Goal: Information Seeking & Learning: Find specific page/section

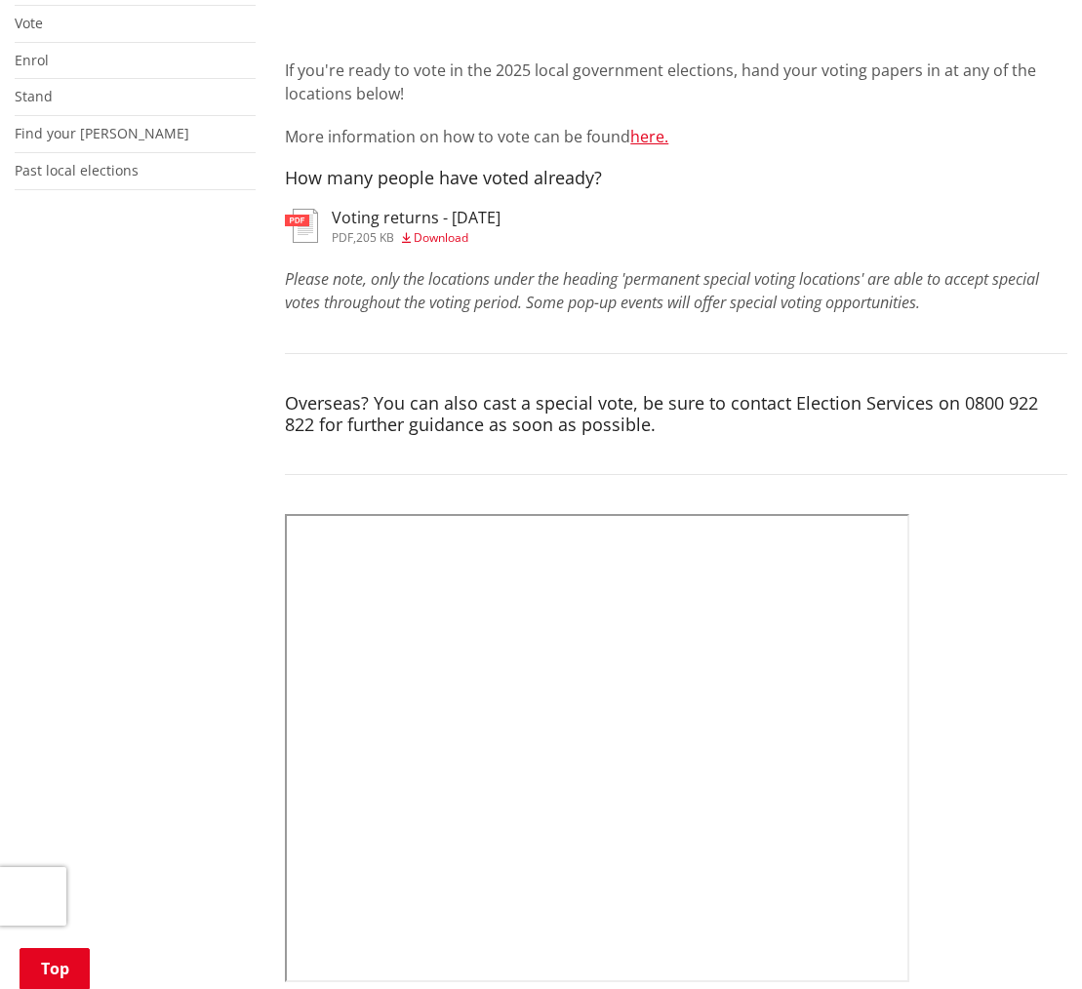
scroll to position [504, 0]
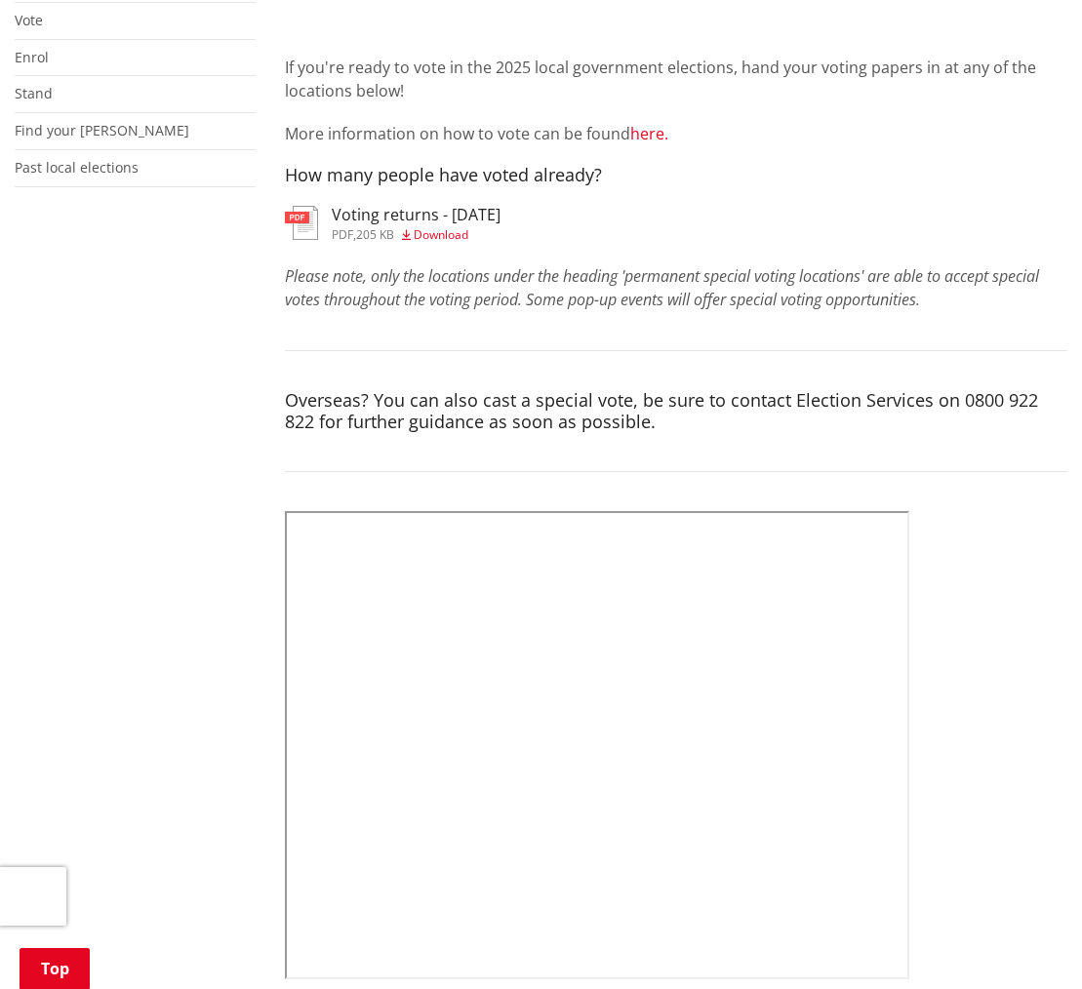
click at [649, 135] on link "here." at bounding box center [649, 133] width 38 height 21
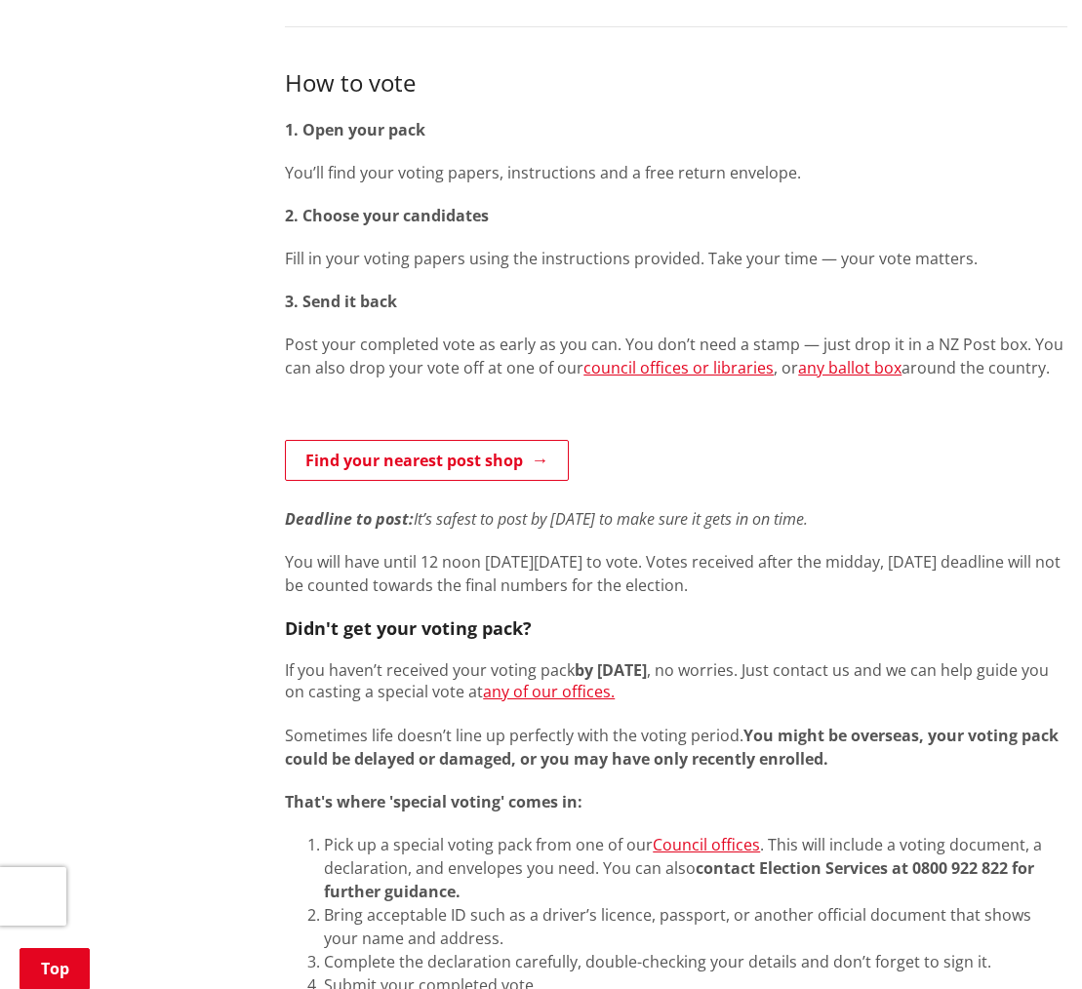
scroll to position [957, 0]
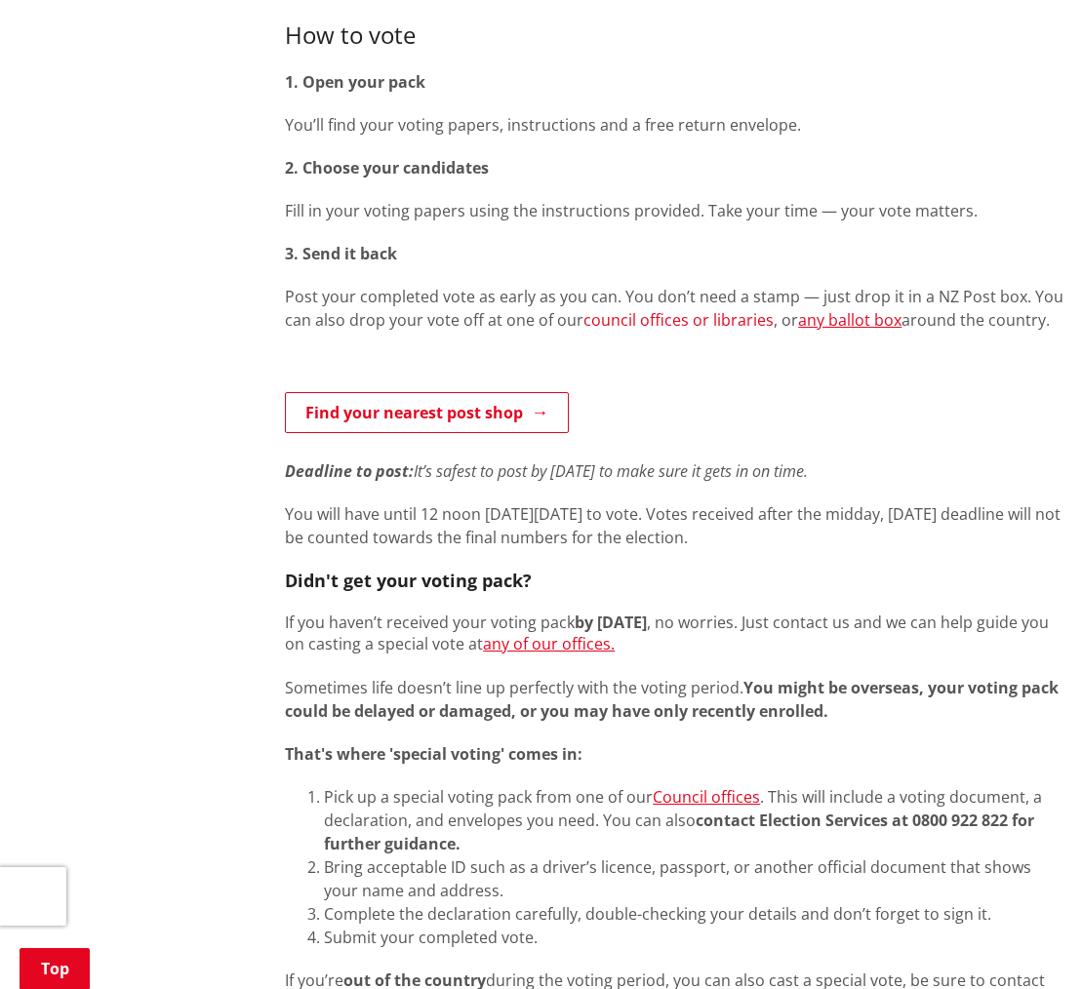
click at [629, 320] on link "council offices or libraries" at bounding box center [679, 319] width 190 height 21
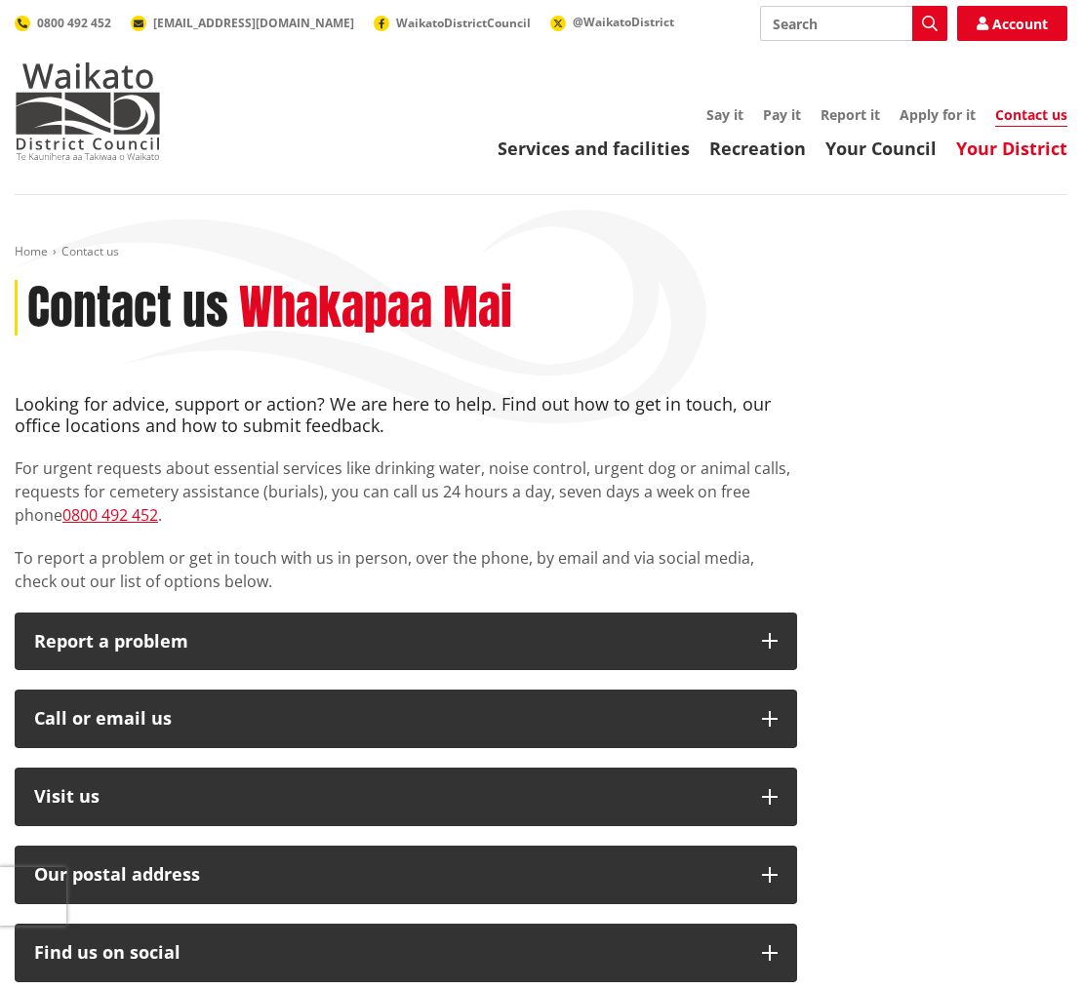
click at [1019, 150] on link "Your District" at bounding box center [1011, 148] width 111 height 23
